Goal: Task Accomplishment & Management: Use online tool/utility

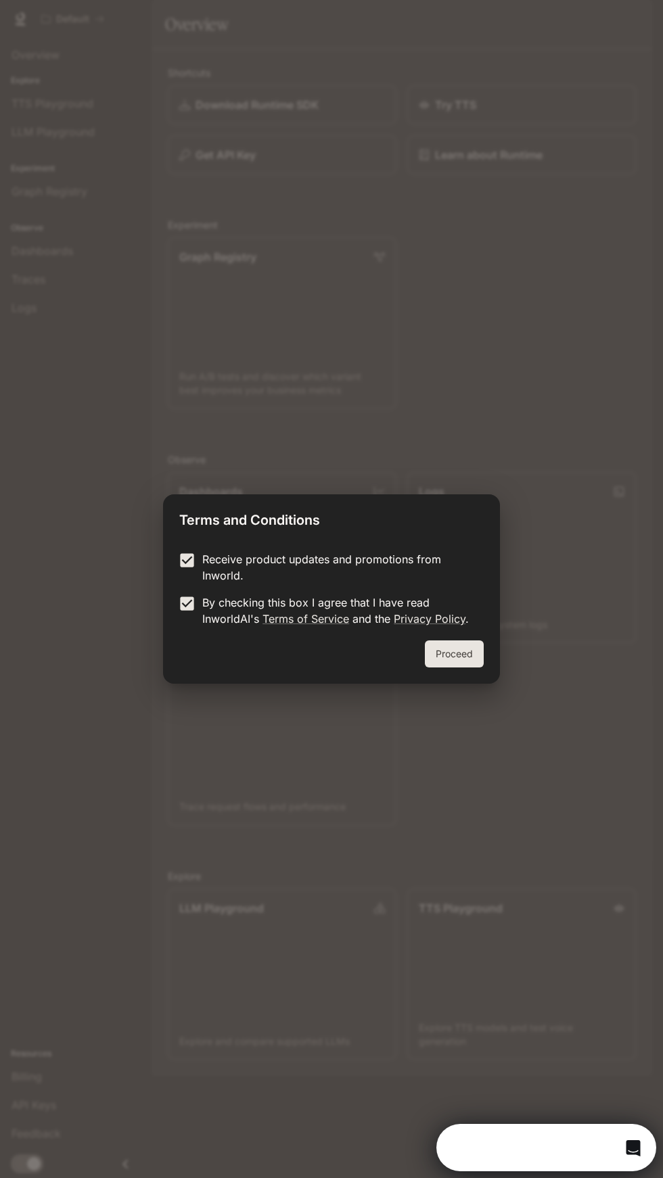
click at [471, 653] on button "Proceed" at bounding box center [454, 653] width 59 height 27
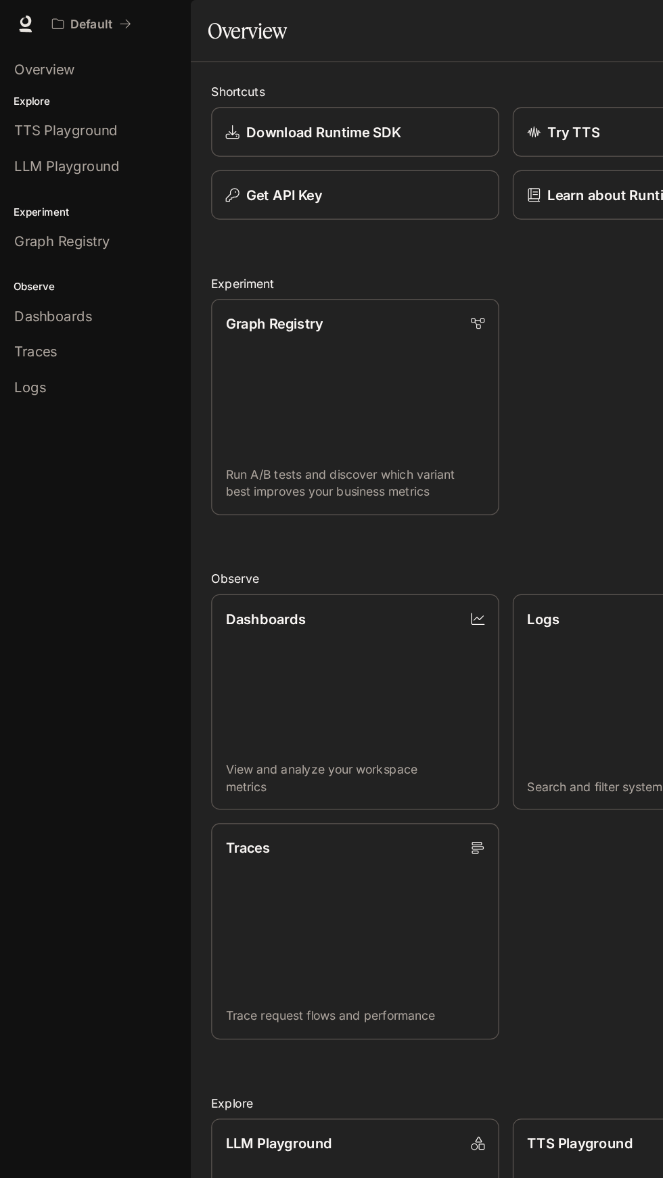
click at [34, 130] on span "LLM Playground" at bounding box center [52, 132] width 83 height 16
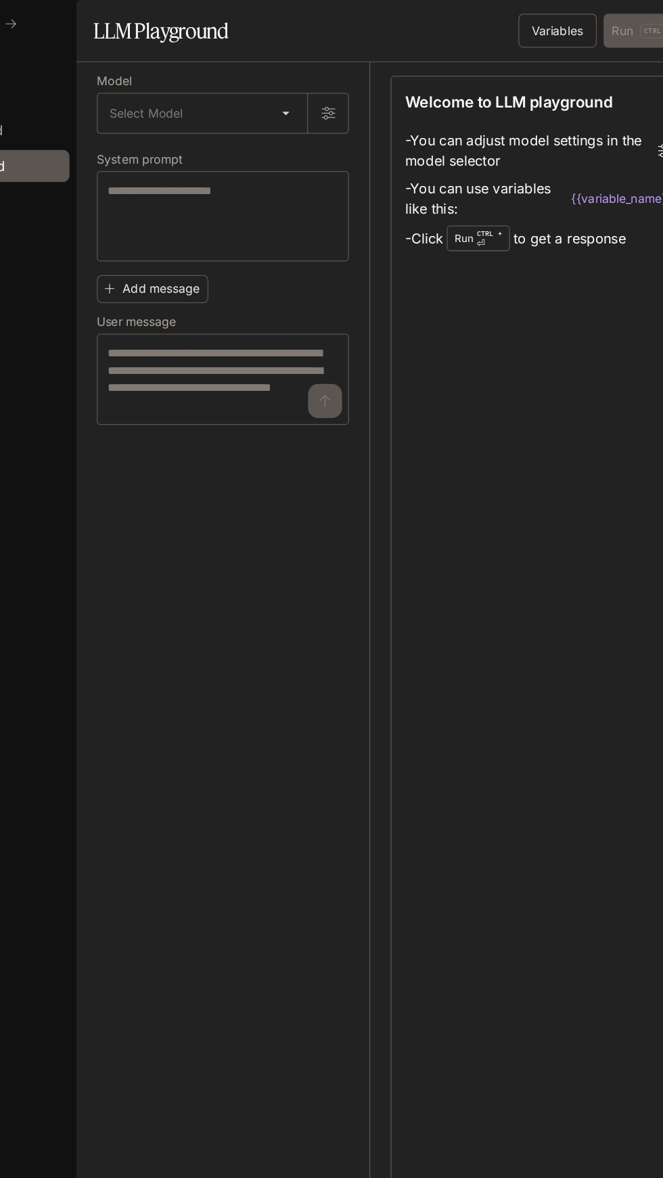
click at [319, 129] on body "Skip to main content Default Runtime Runtime Documentation Documentation Portal…" at bounding box center [331, 589] width 663 height 1178
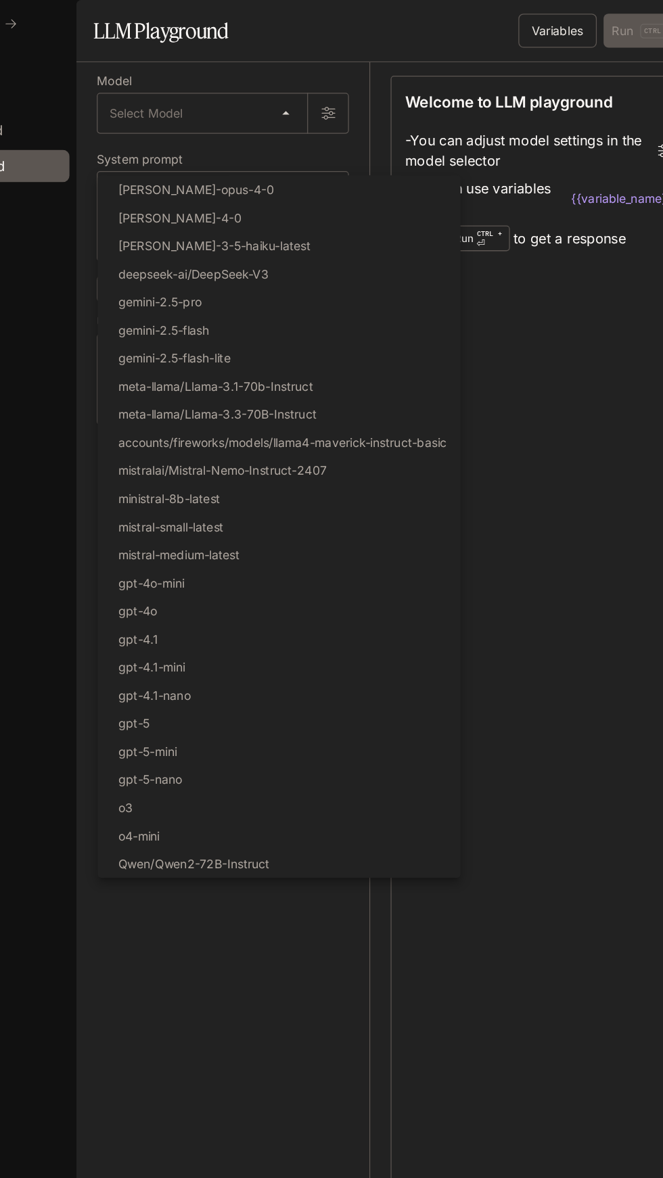
click at [199, 573] on p "gpt-5" at bounding box center [197, 574] width 25 height 14
type input "*****"
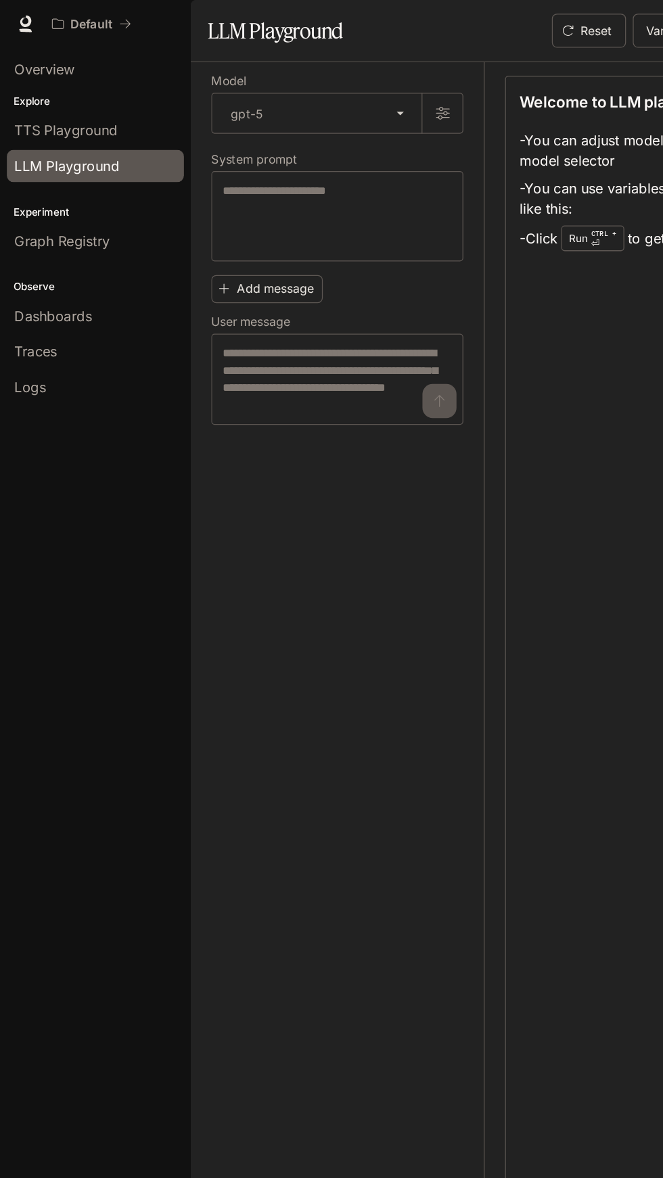
click at [35, 55] on span "Overview" at bounding box center [35, 55] width 48 height 16
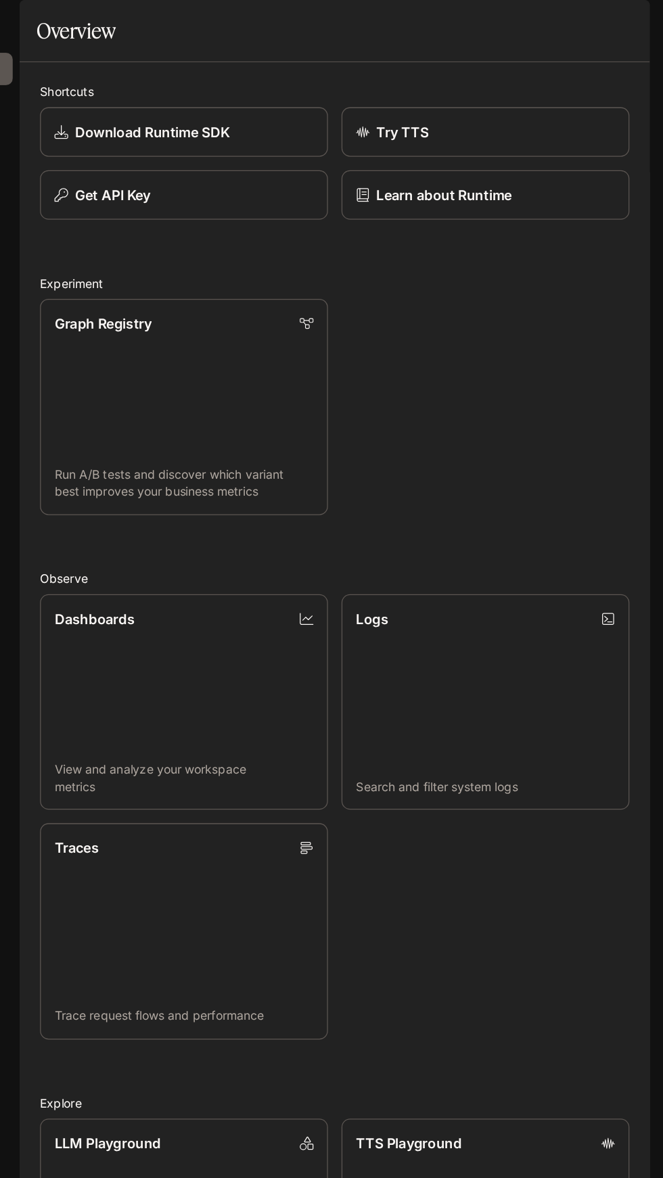
click at [500, 22] on span "Runtime" at bounding box center [505, 19] width 39 height 17
click at [625, 23] on img "button" at bounding box center [632, 18] width 19 height 19
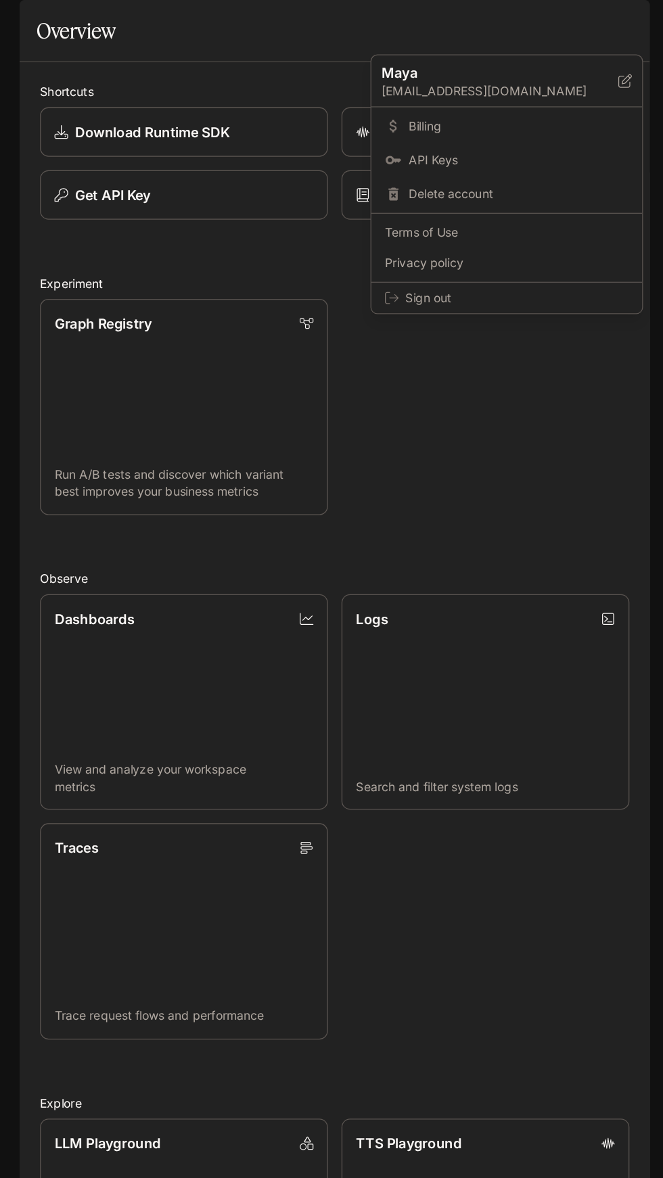
click at [557, 435] on div at bounding box center [331, 589] width 663 height 1178
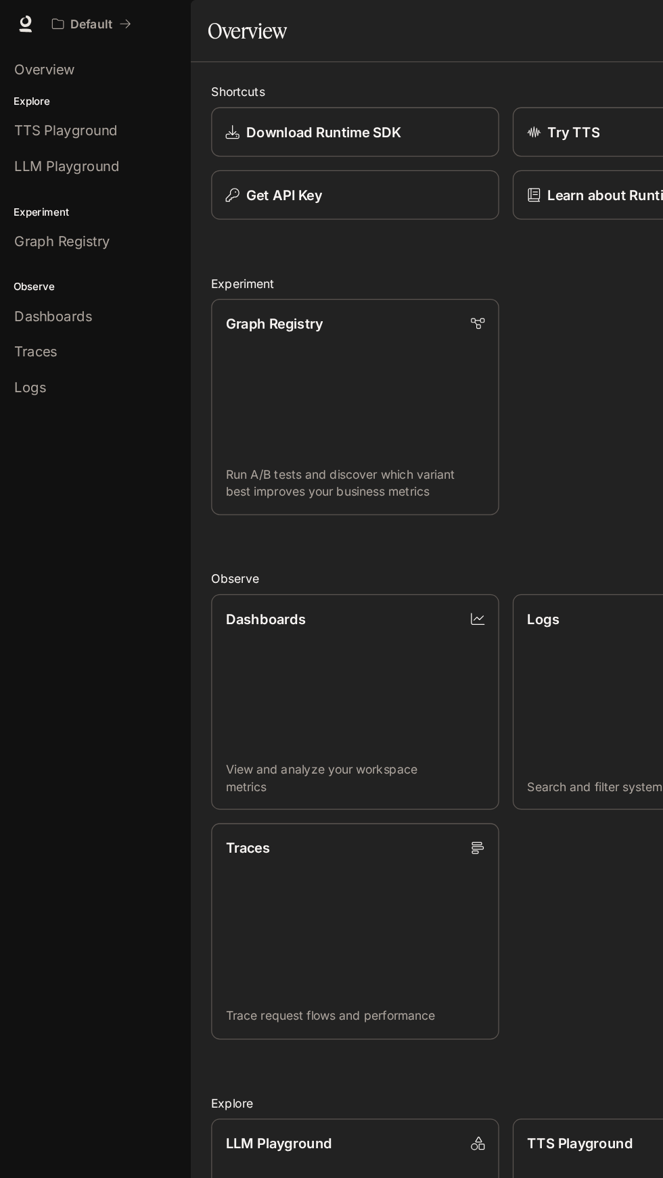
click at [45, 49] on span "Overview" at bounding box center [35, 55] width 48 height 16
click at [73, 23] on p "Default" at bounding box center [72, 19] width 33 height 11
click at [46, 19] on icon "All workspaces" at bounding box center [45, 18] width 9 height 9
click at [33, 251] on span "Dashboards" at bounding box center [42, 251] width 62 height 16
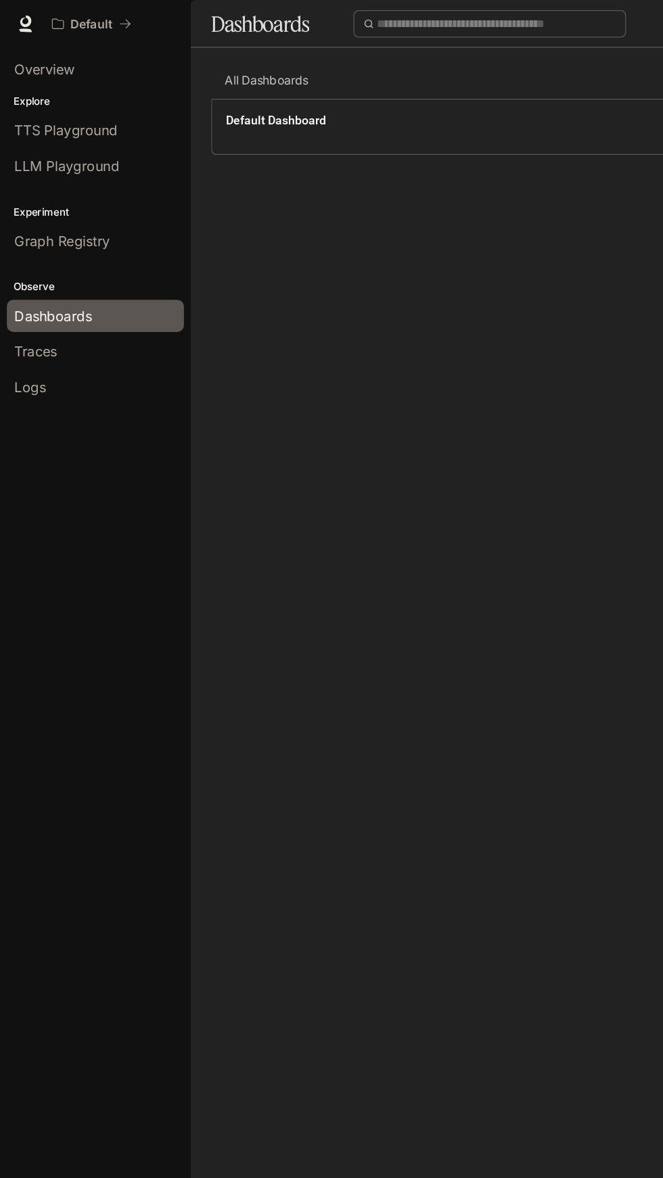
click at [34, 276] on span "Traces" at bounding box center [28, 279] width 34 height 16
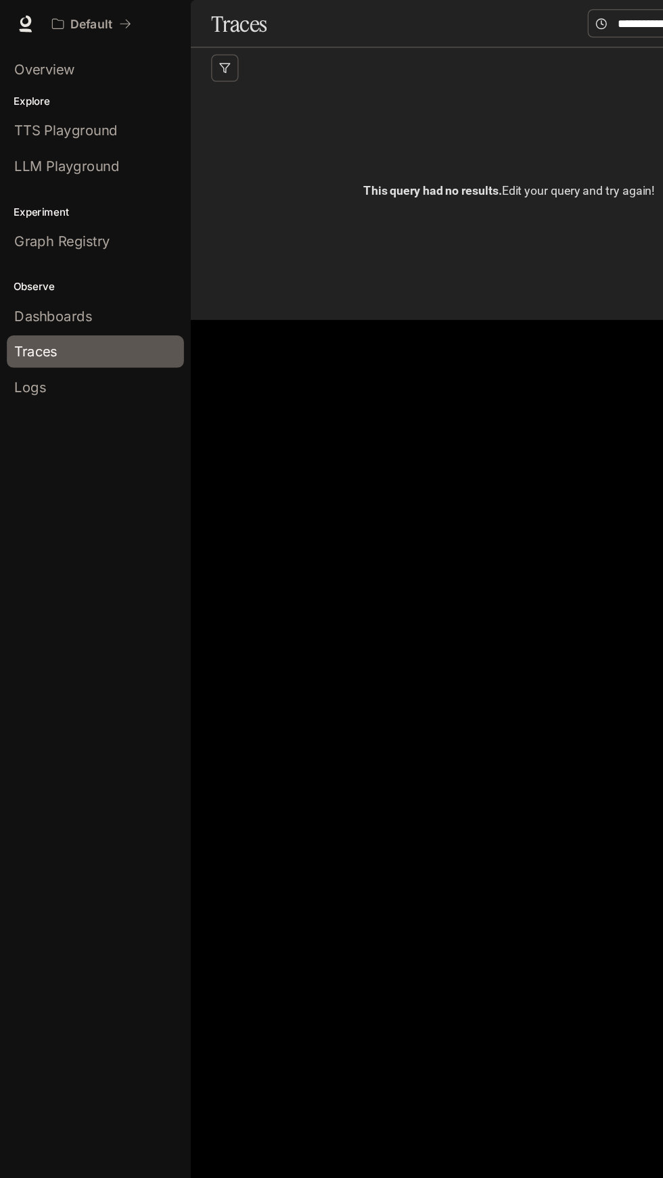
click at [18, 109] on span "TTS Playground" at bounding box center [52, 103] width 82 height 16
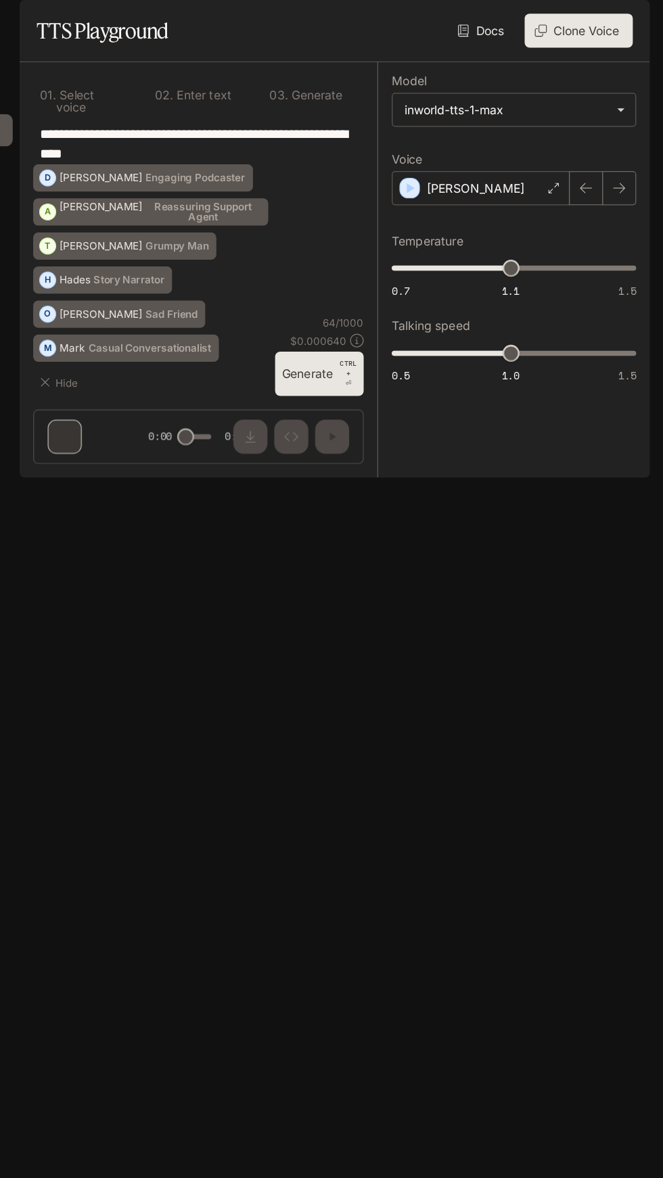
click at [600, 38] on button "Clone Voice" at bounding box center [595, 24] width 86 height 27
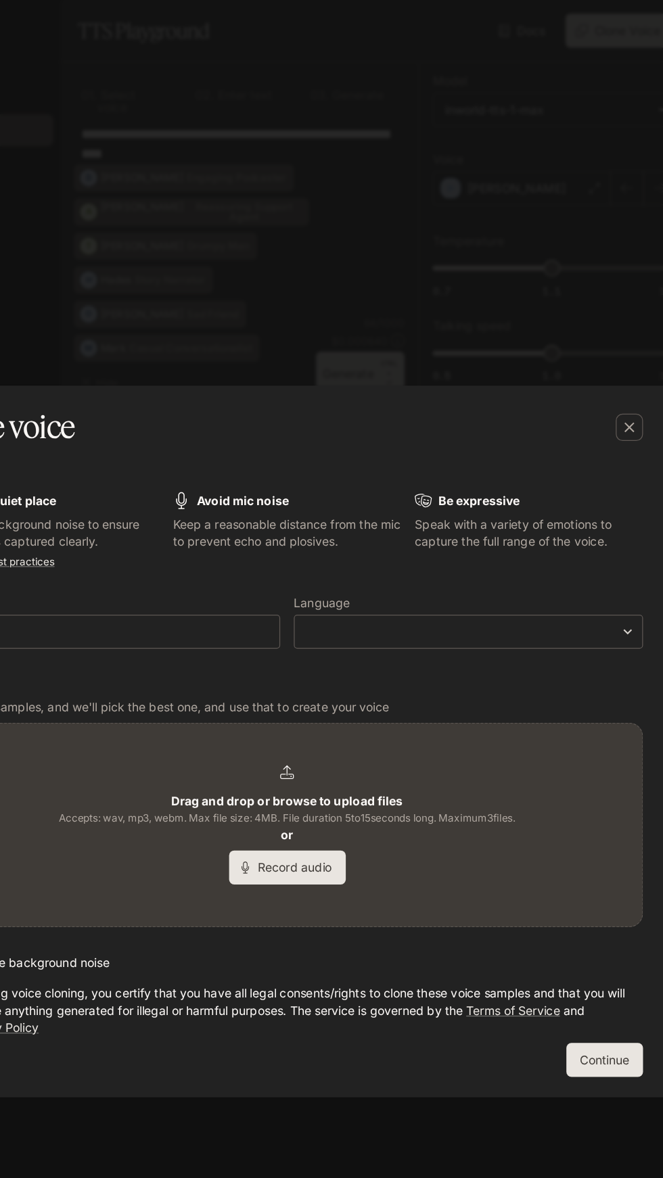
click at [361, 682] on button "Record audio" at bounding box center [331, 688] width 93 height 27
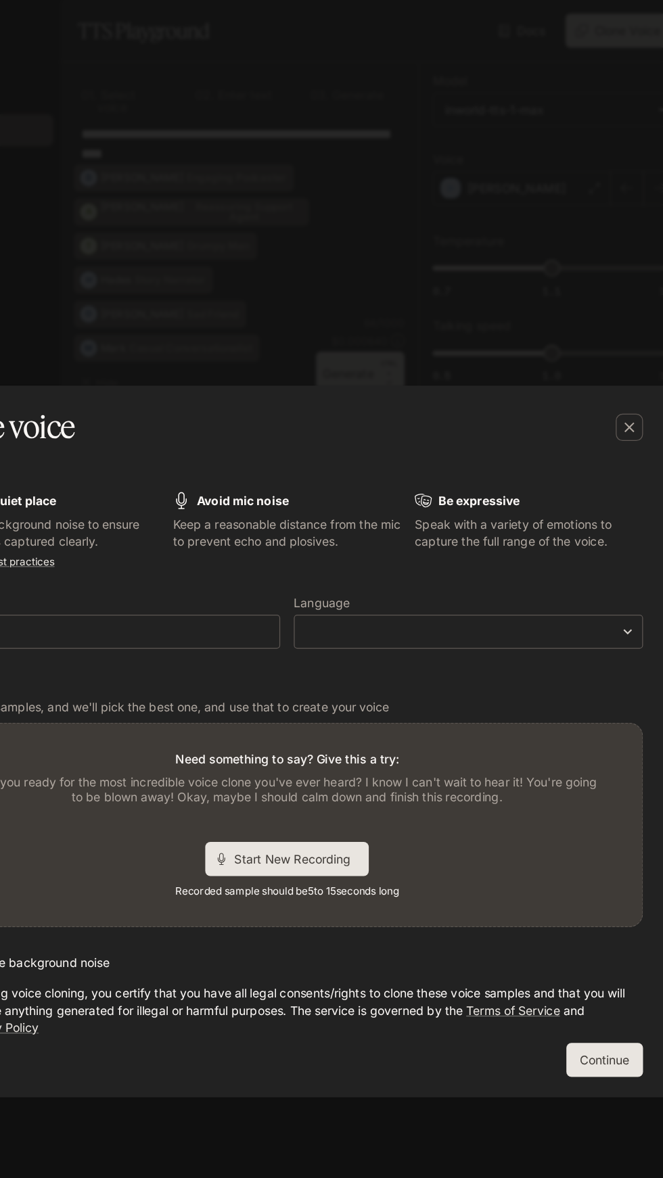
click at [373, 680] on span "Start New Recording" at bounding box center [339, 682] width 101 height 14
click at [304, 688] on span "Stop Recording" at bounding box center [315, 682] width 80 height 14
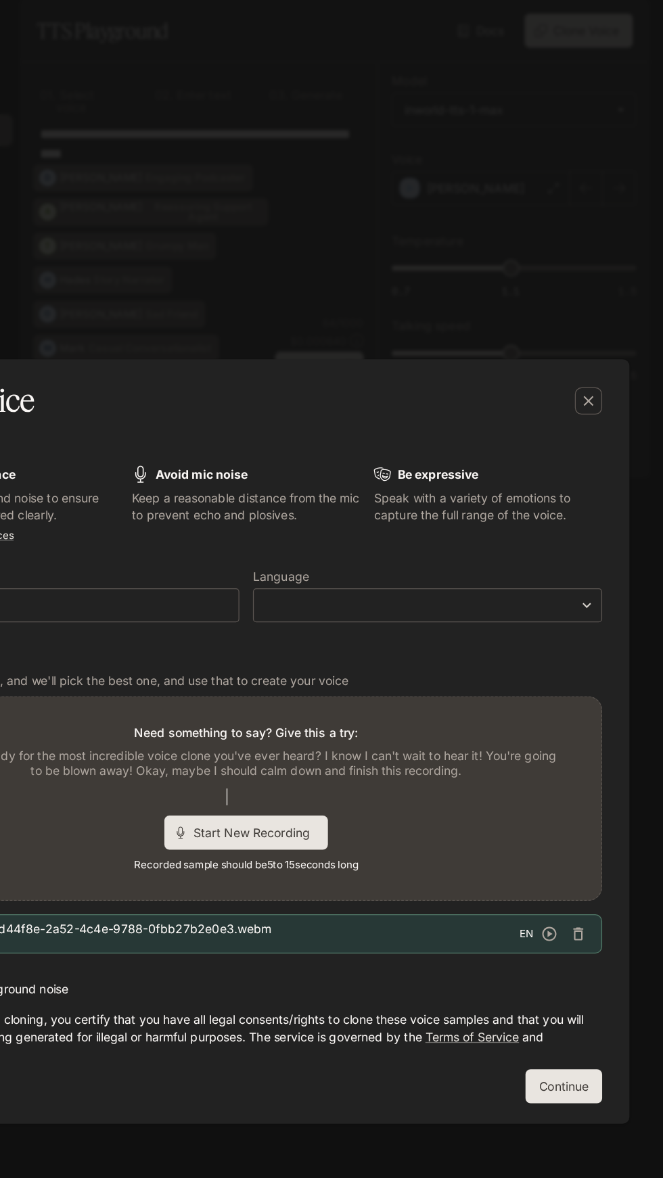
click at [595, 742] on icon "button" at bounding box center [595, 742] width 14 height 14
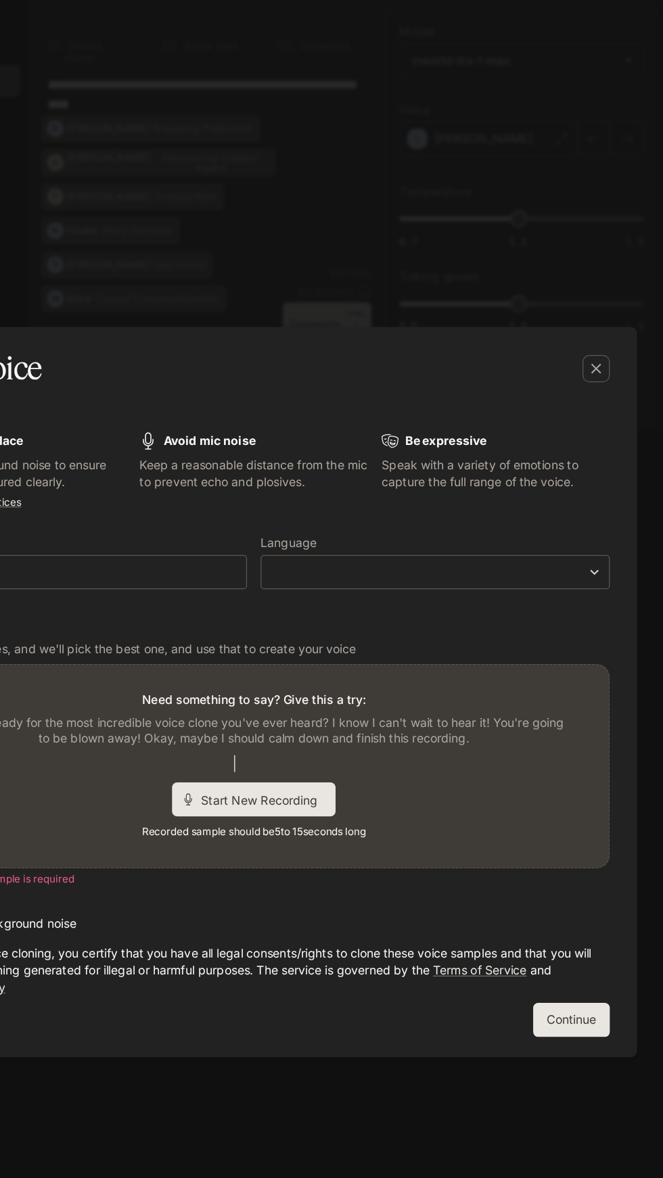
click at [604, 335] on icon "button" at bounding box center [603, 332] width 14 height 14
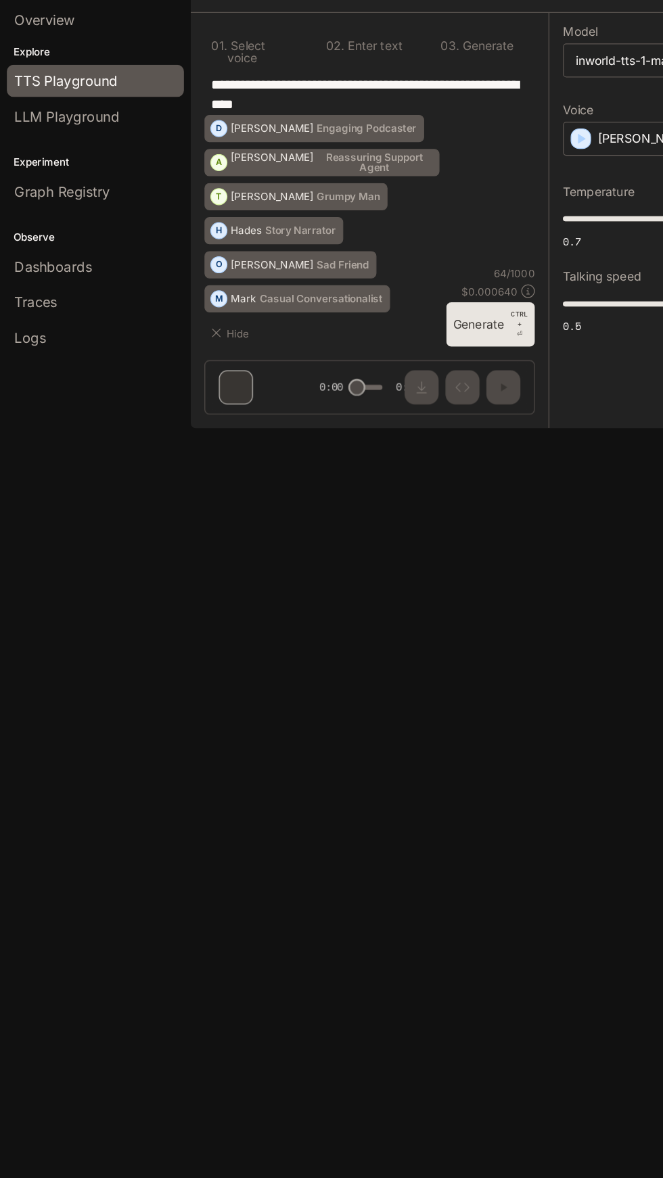
click at [24, 135] on span "LLM Playground" at bounding box center [52, 132] width 83 height 16
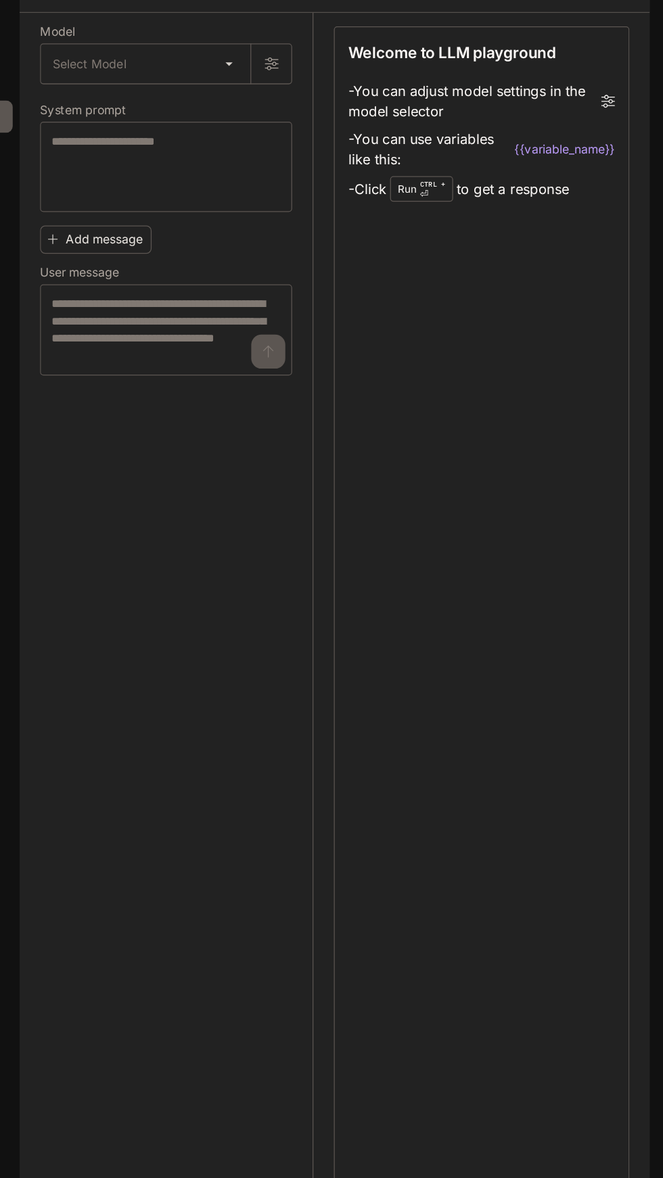
click at [613, 139] on li "- You can adjust model settings in the model selector" at bounding box center [518, 120] width 212 height 38
click at [604, 139] on li "- You can adjust model settings in the model selector" at bounding box center [518, 120] width 212 height 38
click at [611, 139] on li "- You can adjust model settings in the model selector" at bounding box center [518, 120] width 212 height 38
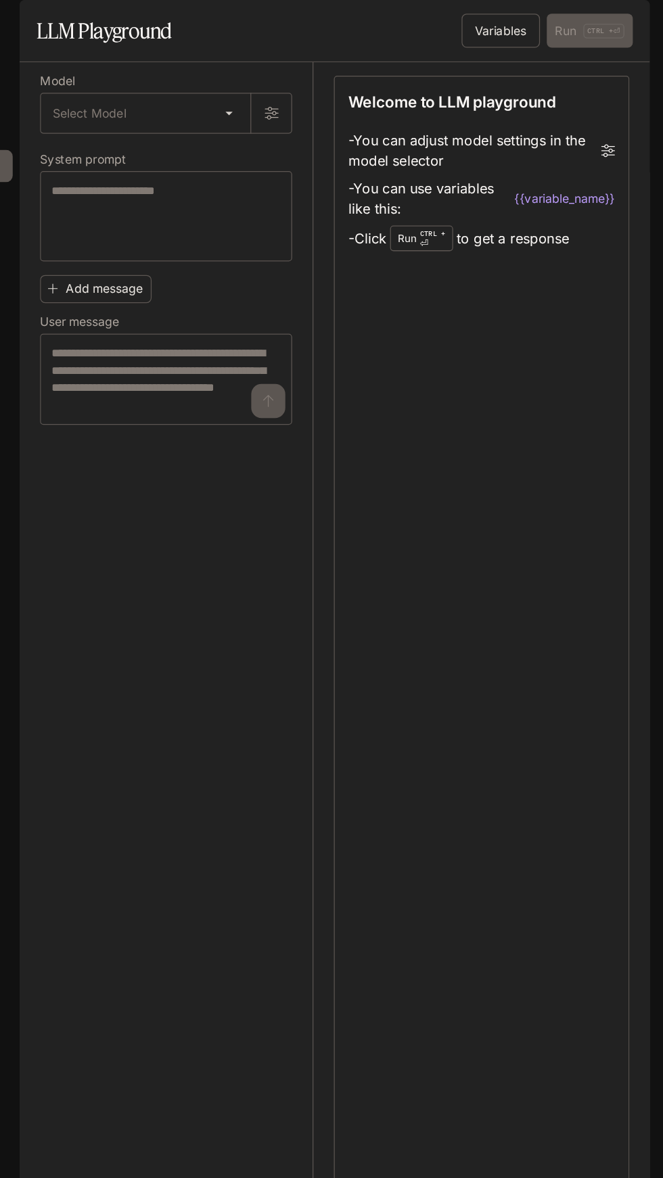
click at [546, 38] on button "Variables" at bounding box center [533, 24] width 62 height 27
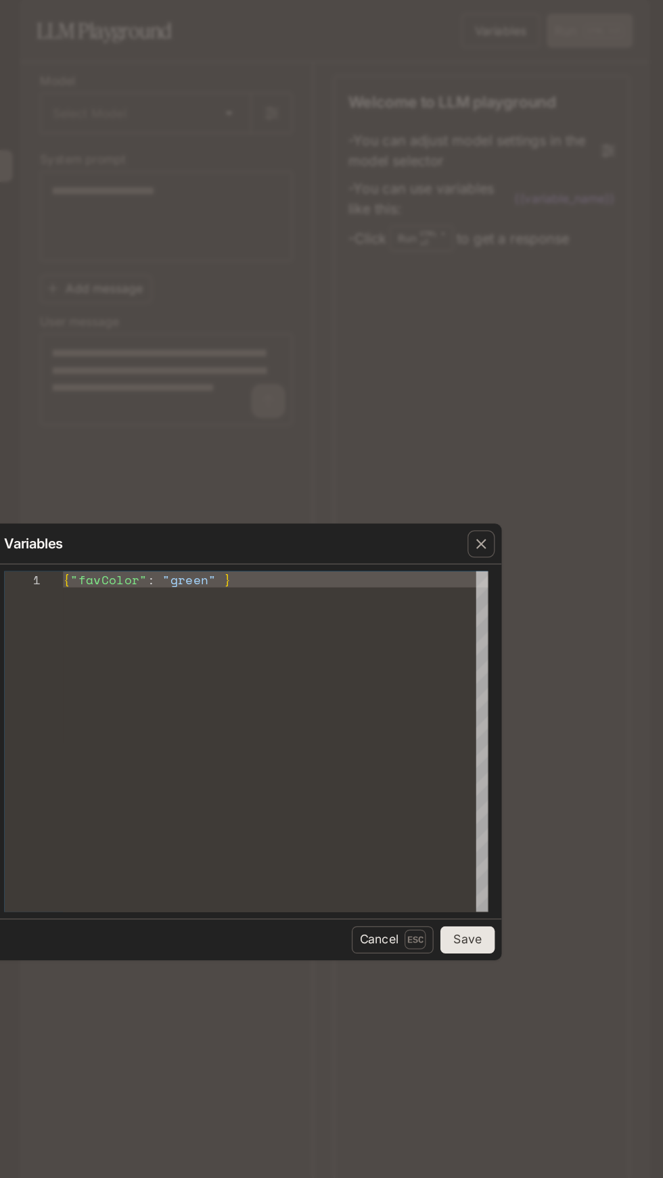
click at [518, 431] on icon "button" at bounding box center [518, 432] width 8 height 8
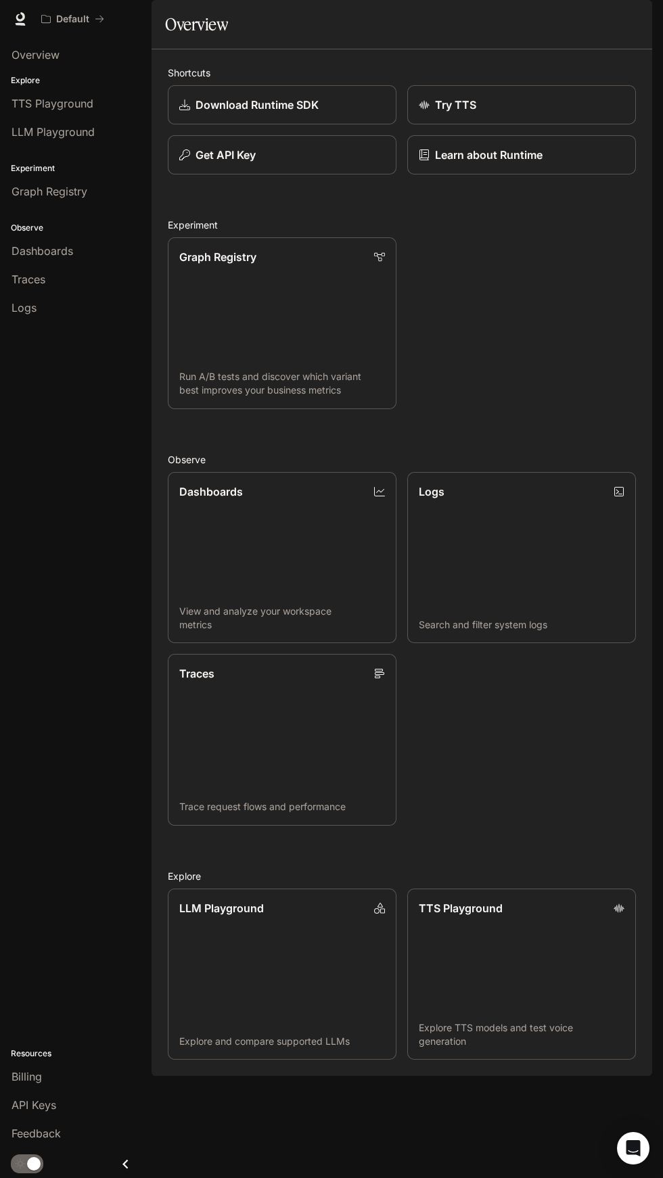
click at [333, 1016] on link "LLM Playground Explore and compare supported LLMs" at bounding box center [282, 974] width 229 height 172
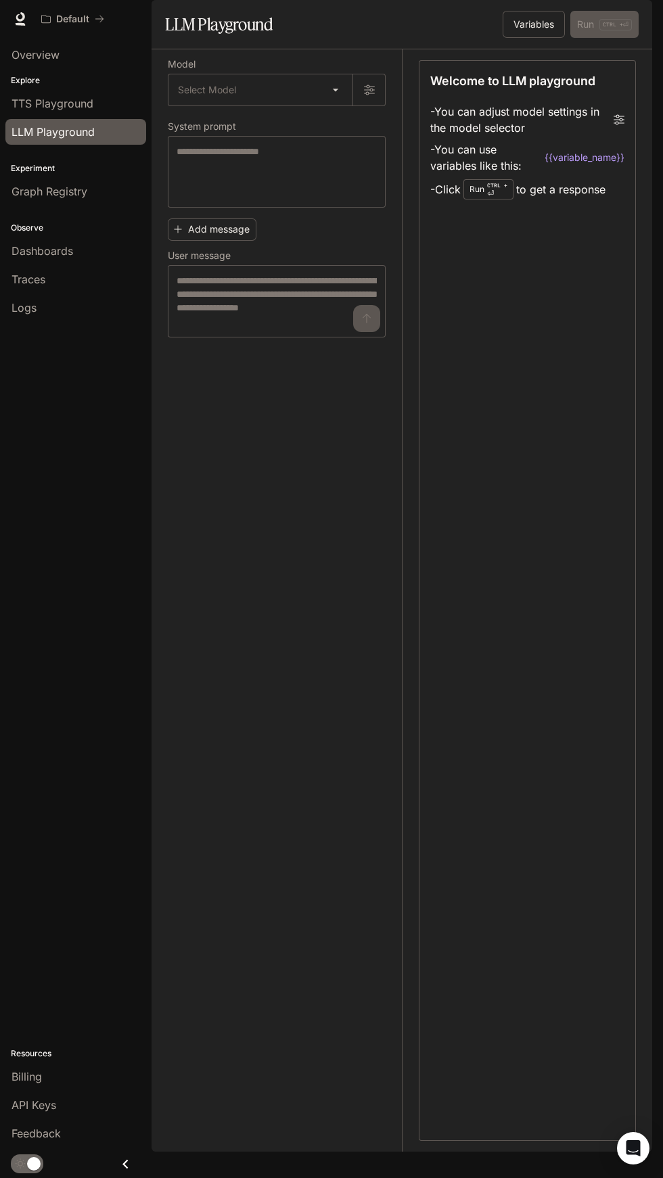
click at [38, 191] on span "Graph Registry" at bounding box center [49, 191] width 76 height 16
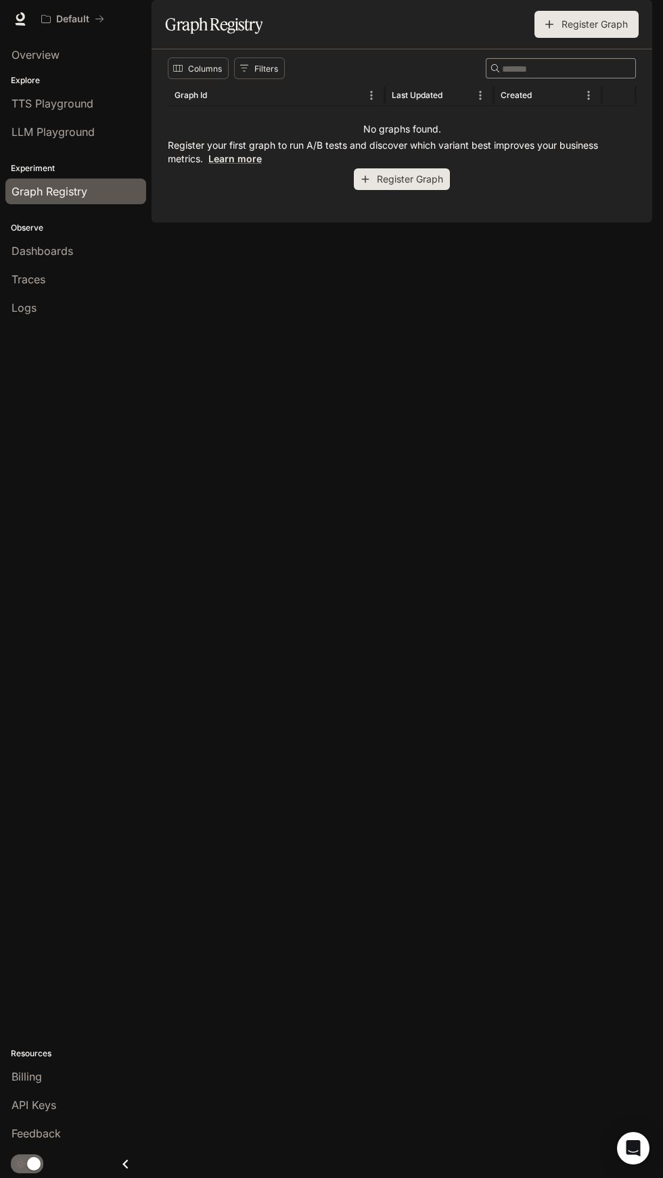
click at [506, 15] on span "Runtime" at bounding box center [505, 19] width 39 height 17
